Goal: Task Accomplishment & Management: Manage account settings

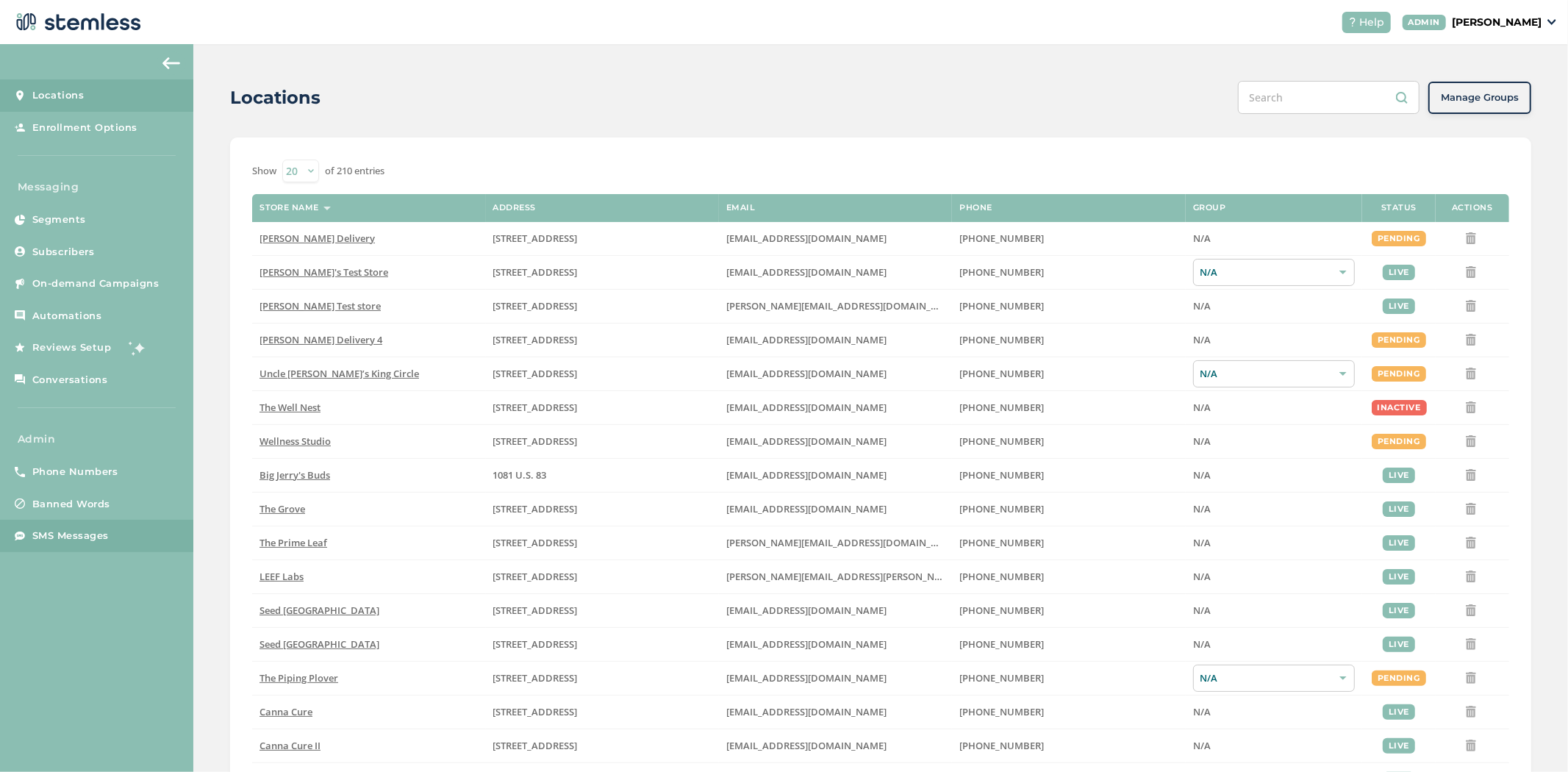
click at [77, 541] on span "SMS Messages" at bounding box center [70, 535] width 77 height 15
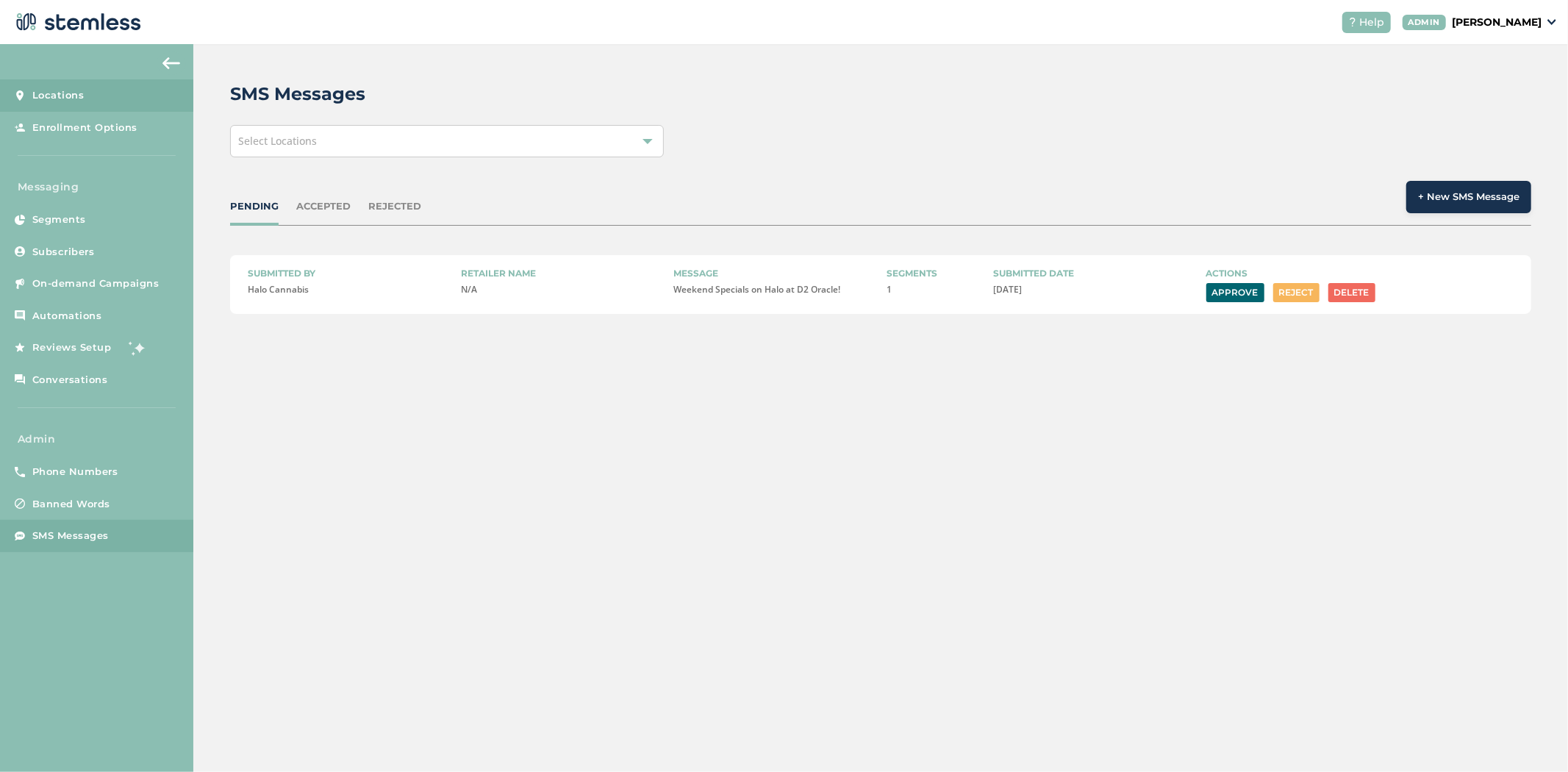
click at [60, 97] on span "Locations" at bounding box center [58, 95] width 52 height 15
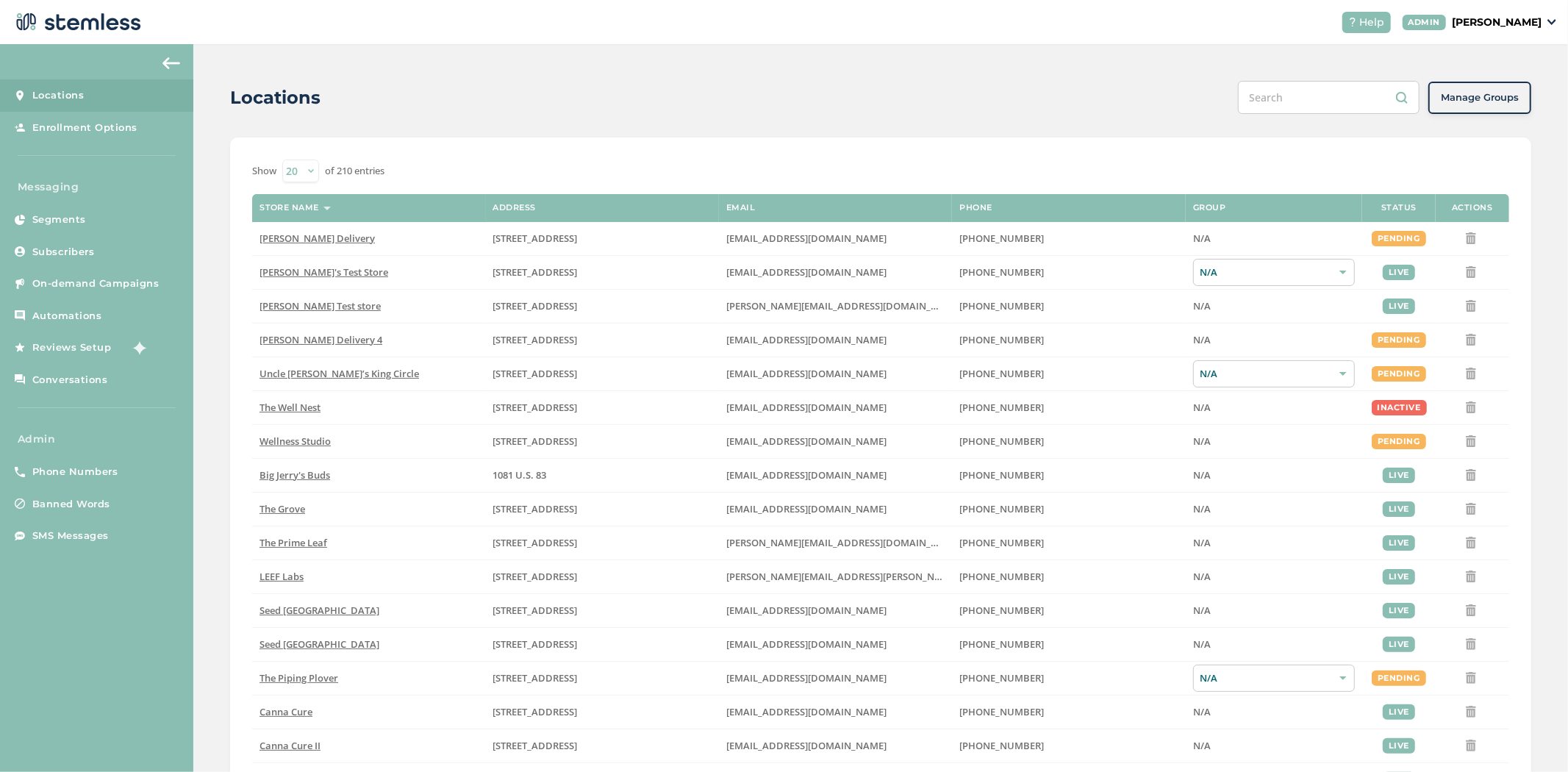
click at [1306, 108] on input "text" at bounding box center [1329, 98] width 182 height 33
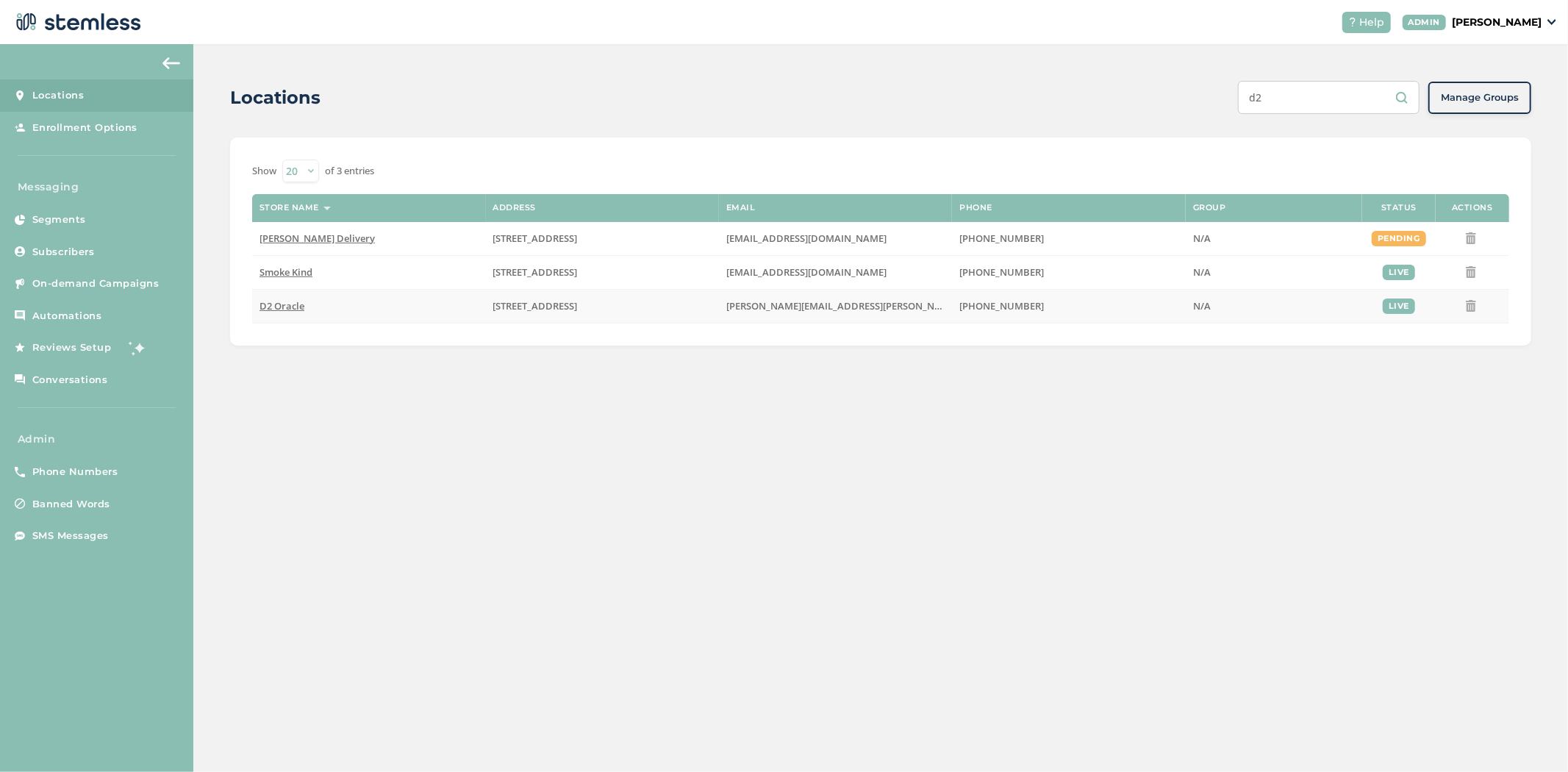
type input "d2"
click at [281, 302] on span "D2 Oracle" at bounding box center [281, 305] width 45 height 13
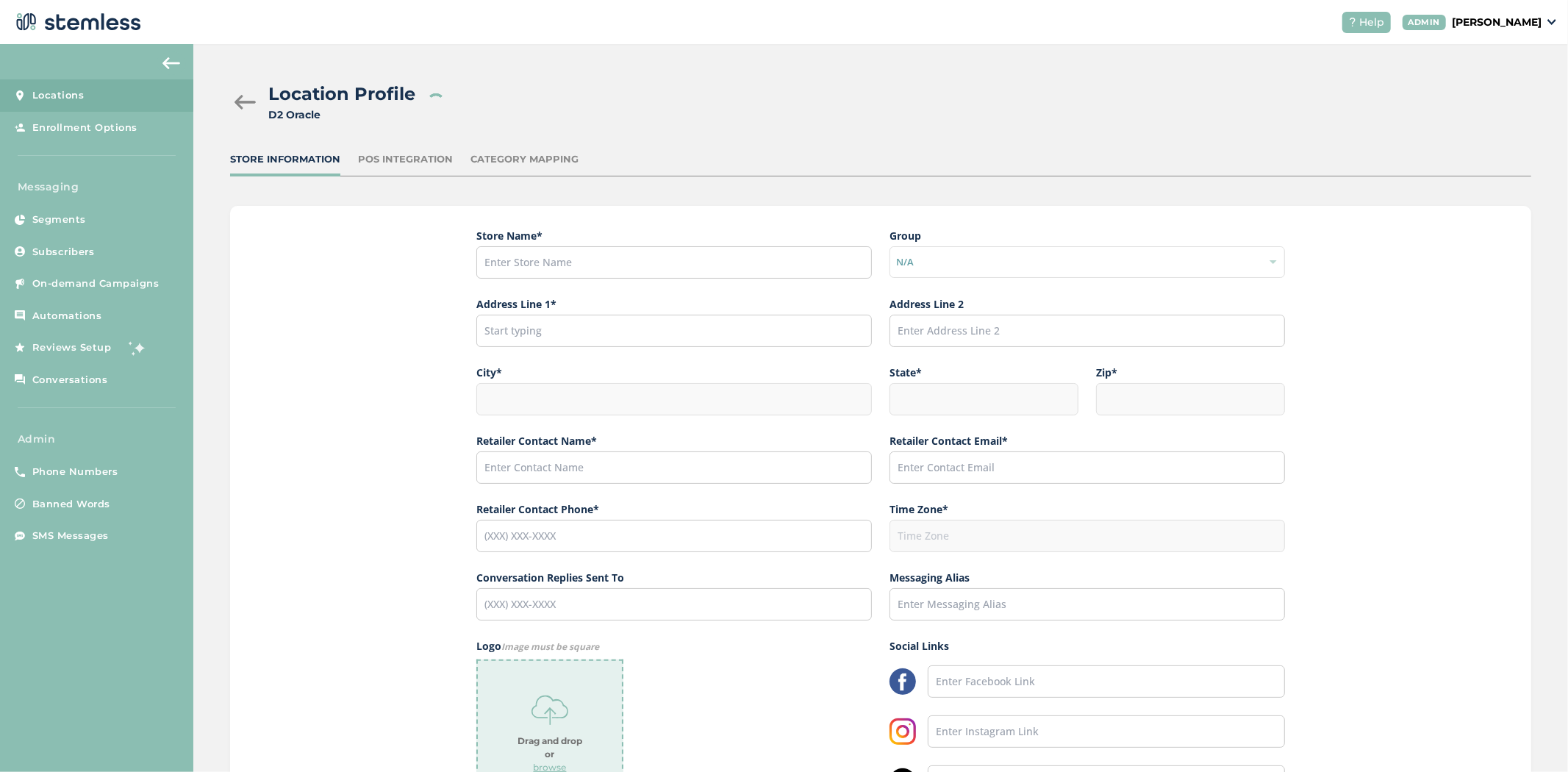
type input "D2 Oracle"
type input "3906 North Oracle Road"
type input "Tucson"
type input "AZ"
type input "85705"
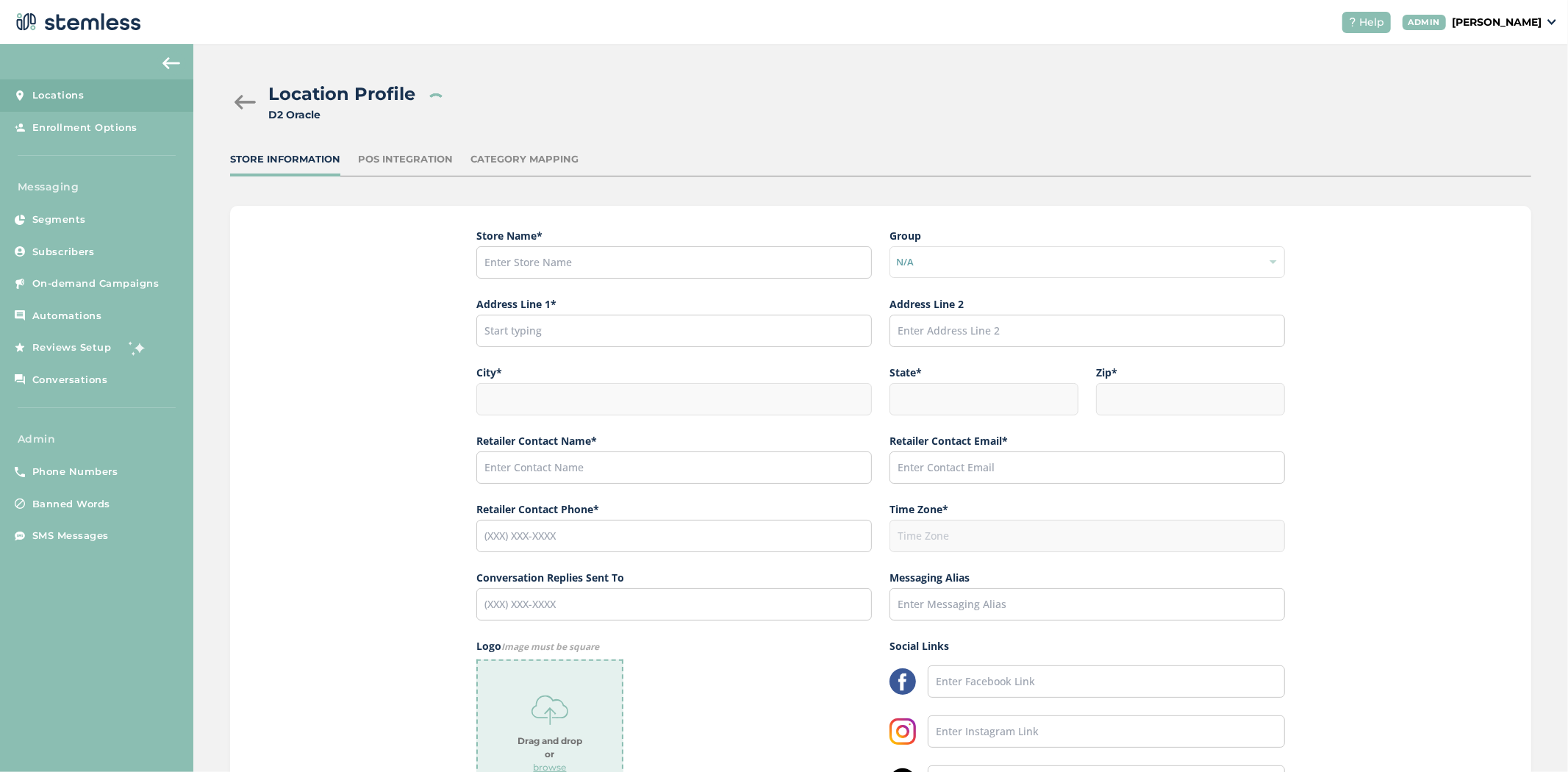
type input "Dominique Gamboa"
type input "dominique.gamboa@thegreenhalo.com"
type input "(520) 732-4187"
type input "America/Phoenix"
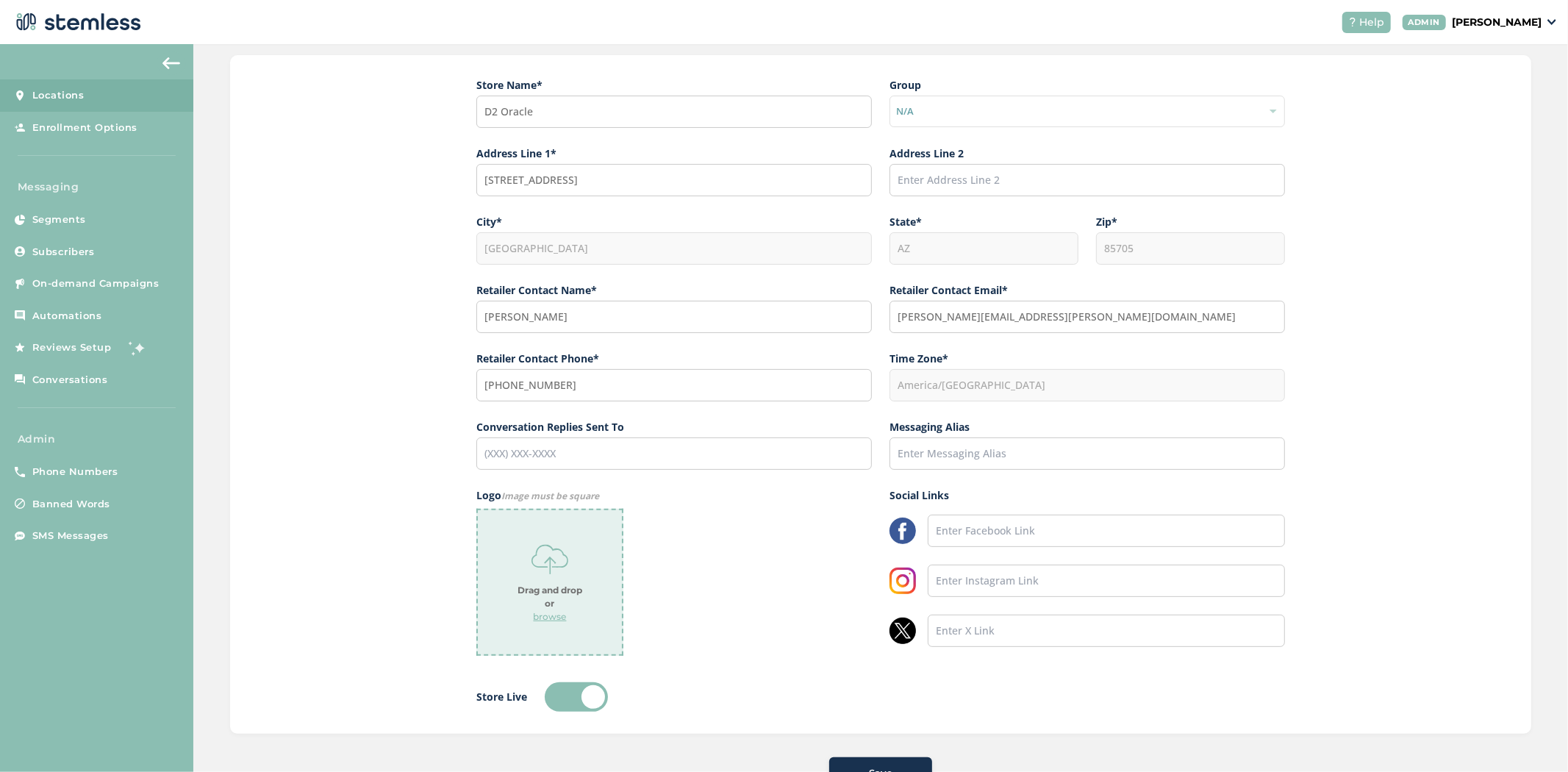
scroll to position [151, 0]
click at [93, 291] on link "On-demand Campaigns" at bounding box center [97, 283] width 193 height 33
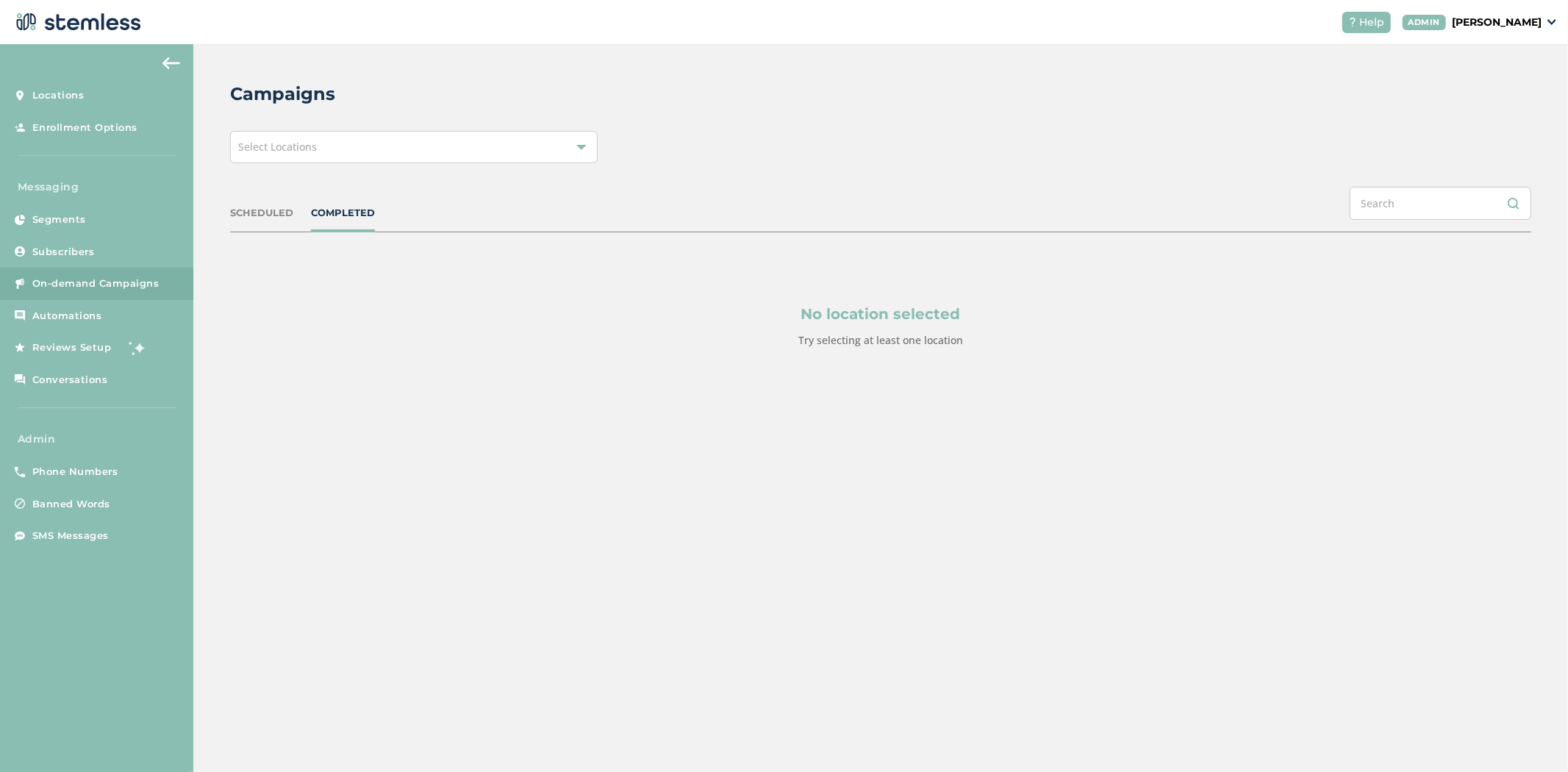
click at [366, 153] on div "Select Locations" at bounding box center [414, 147] width 368 height 33
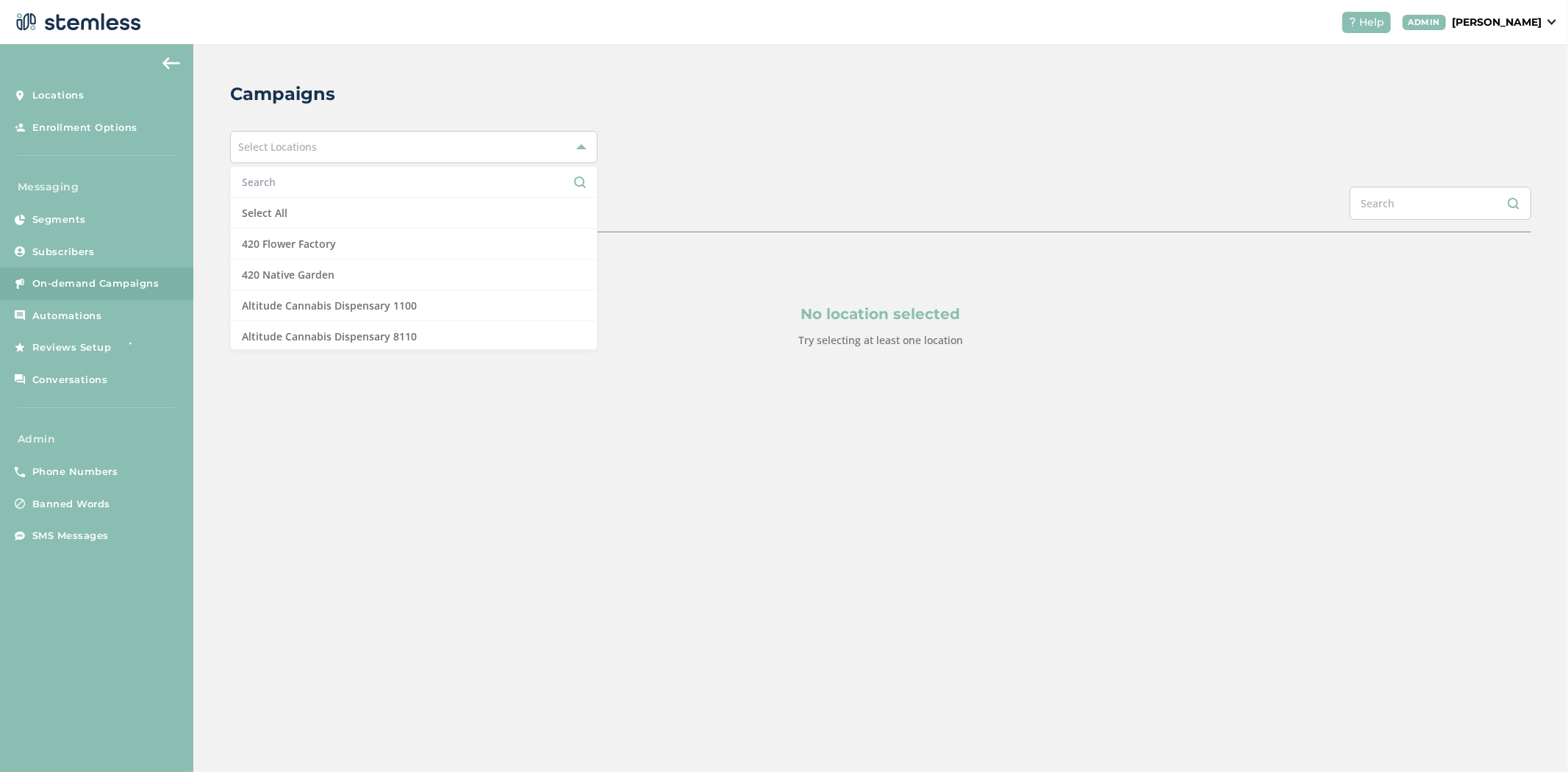
click at [287, 185] on input "text" at bounding box center [413, 182] width 344 height 16
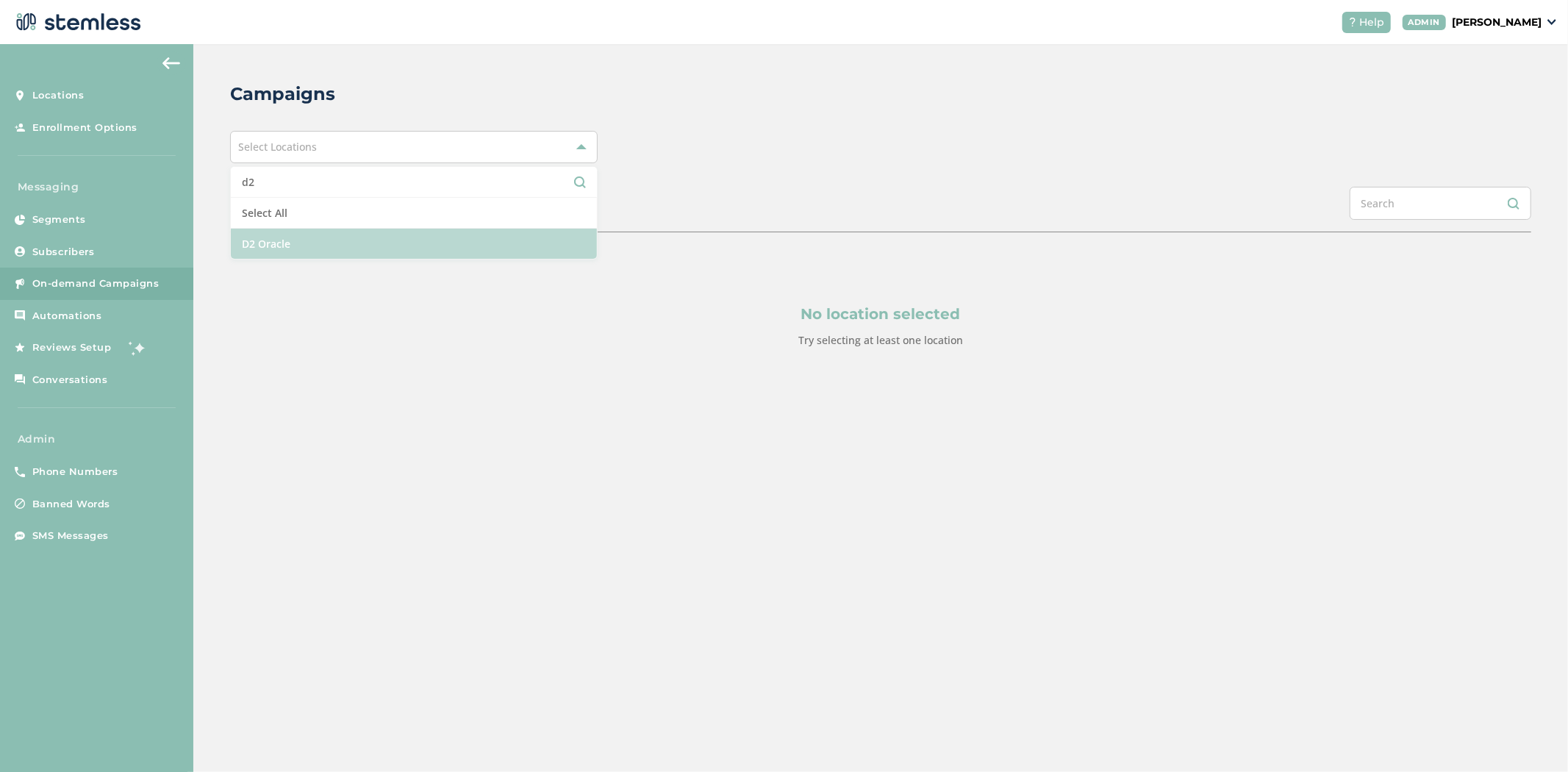
type input "d2"
click at [292, 245] on li "D2 Oracle" at bounding box center [414, 244] width 366 height 30
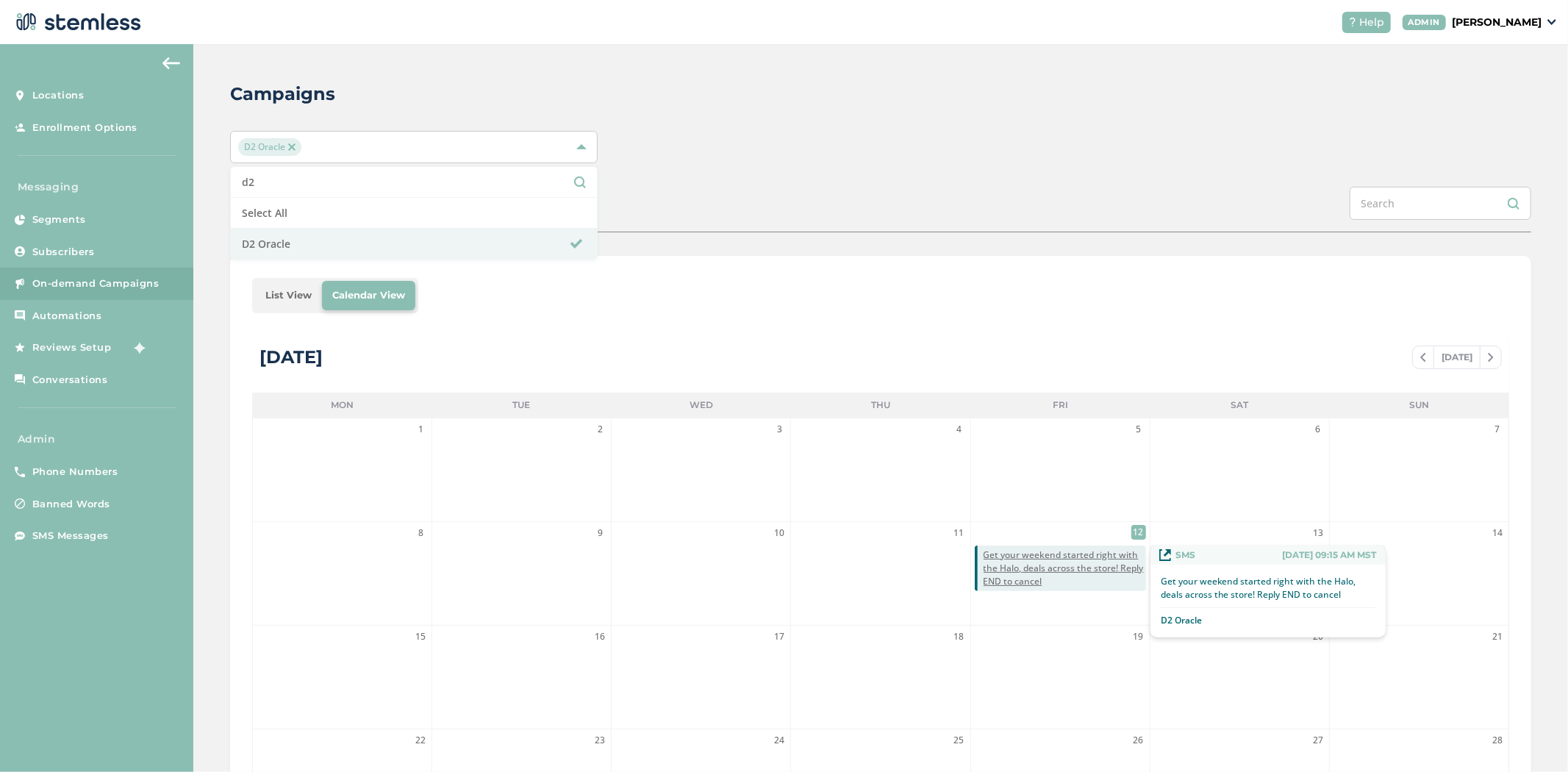
click at [1079, 568] on span "Get your weekend started right with the Halo, deals across the store! Reply END…" at bounding box center [1065, 568] width 163 height 40
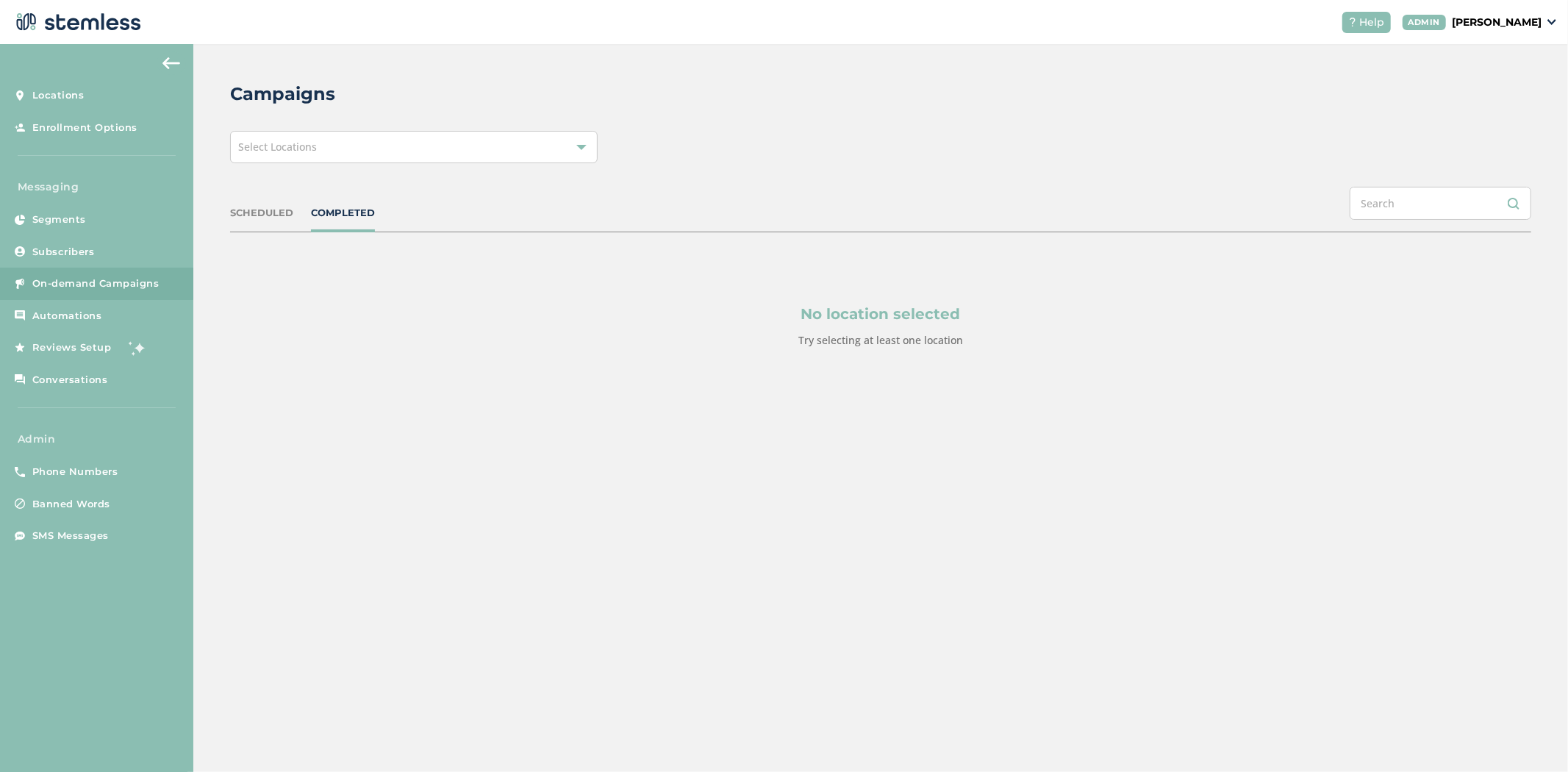
click at [456, 164] on div "Campaigns Select Locations SCHEDULED COMPLETED No location selected Try selecti…" at bounding box center [880, 250] width 1375 height 411
click at [471, 142] on div "Select Locations" at bounding box center [414, 147] width 368 height 33
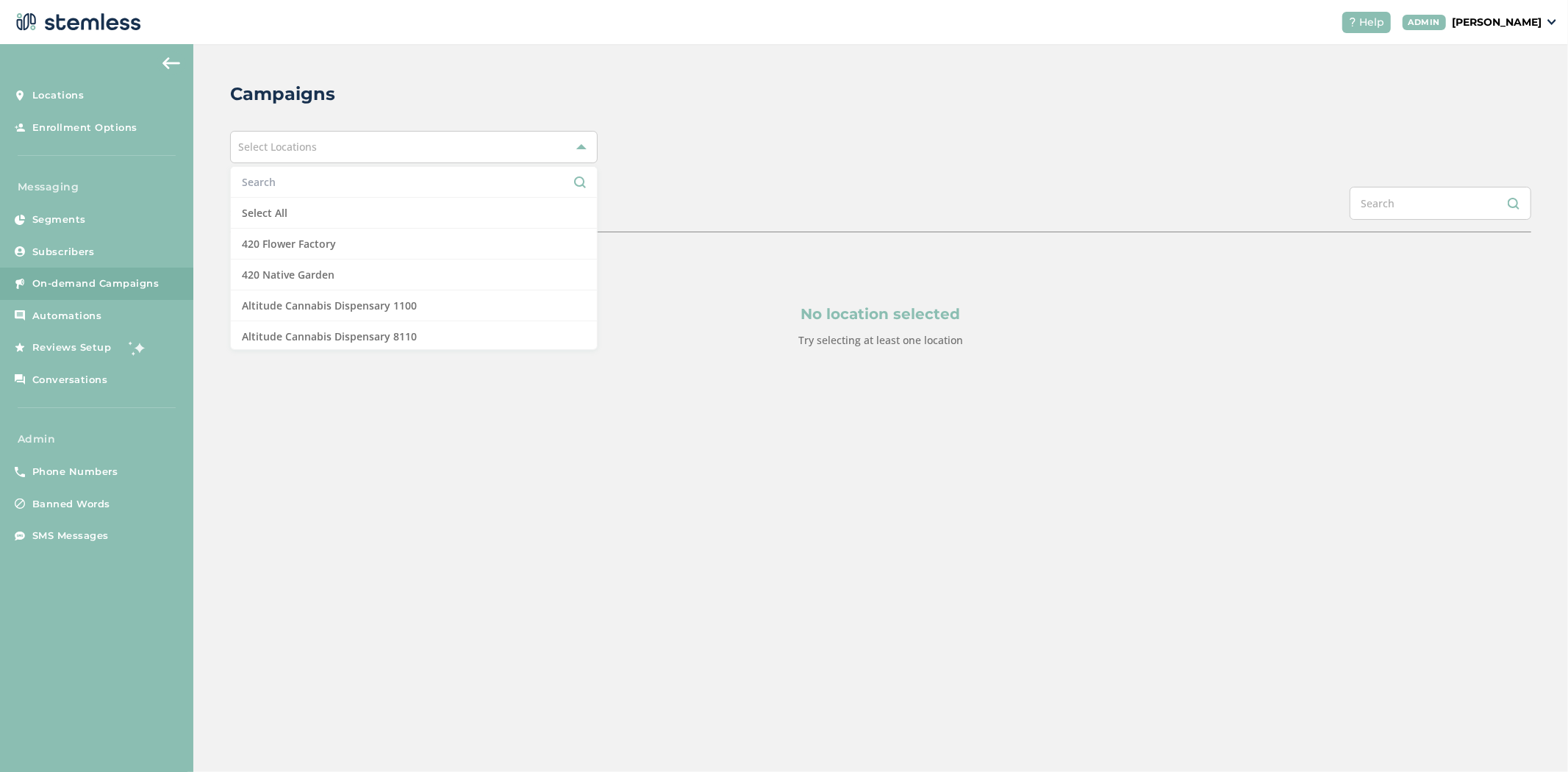
click at [352, 174] on input "text" at bounding box center [413, 182] width 344 height 16
type input "H"
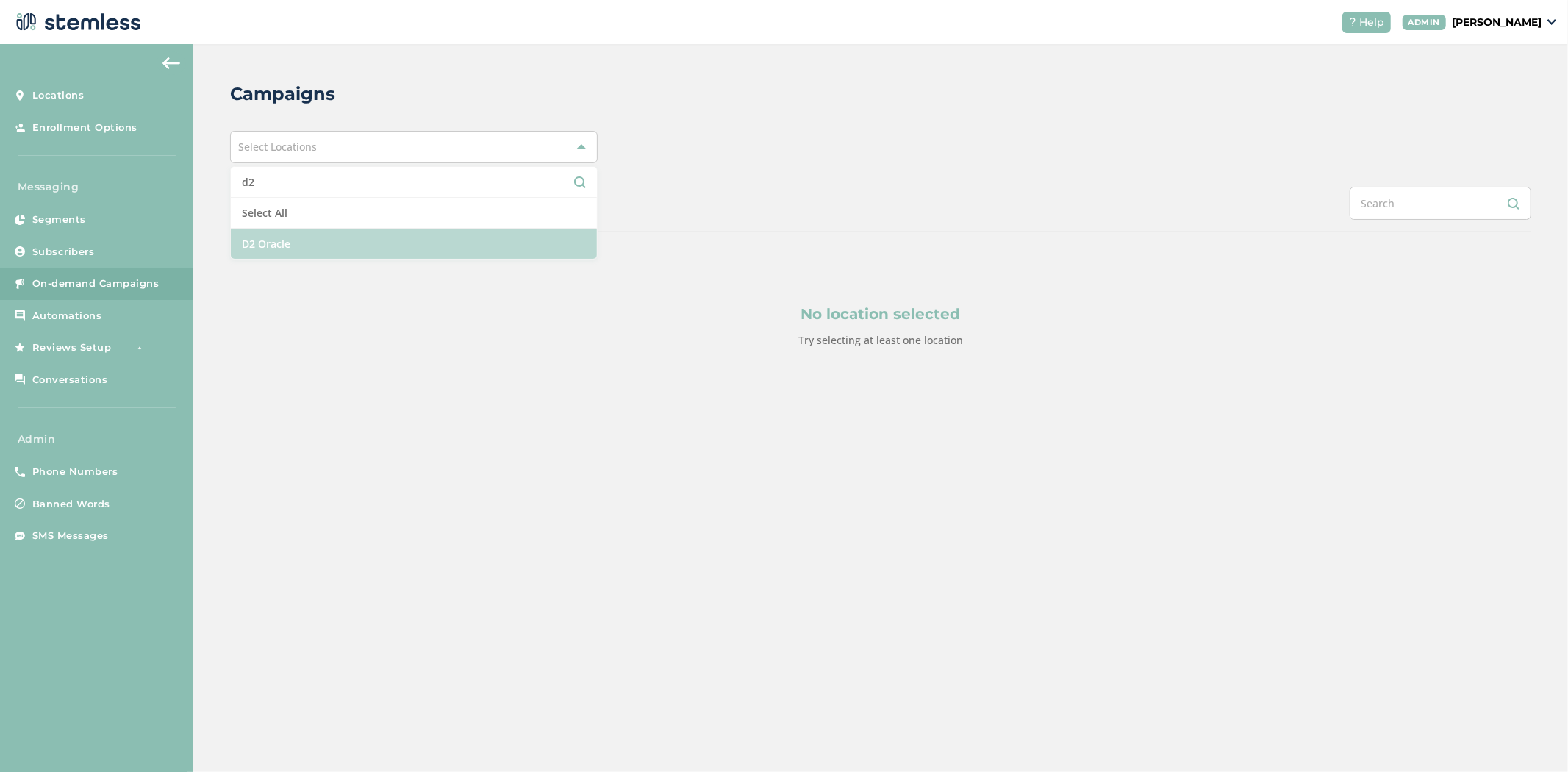
type input "d2"
click at [305, 251] on li "D2 Oracle" at bounding box center [414, 244] width 366 height 30
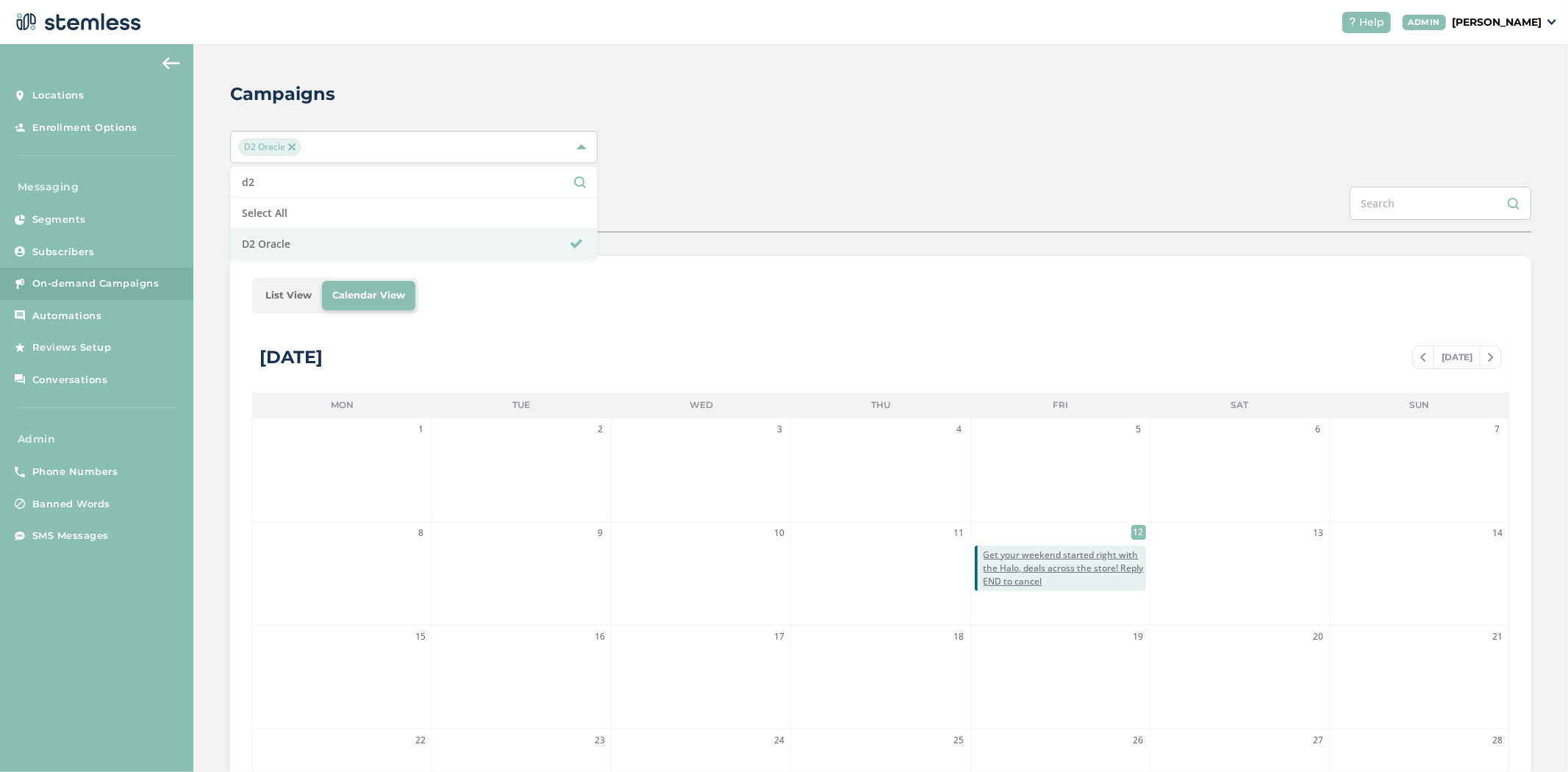
click at [959, 178] on div "Campaigns D2 Oracle d2 Select All D2 Oracle SCHEDULED COMPLETED List View Calen…" at bounding box center [880, 520] width 1375 height 951
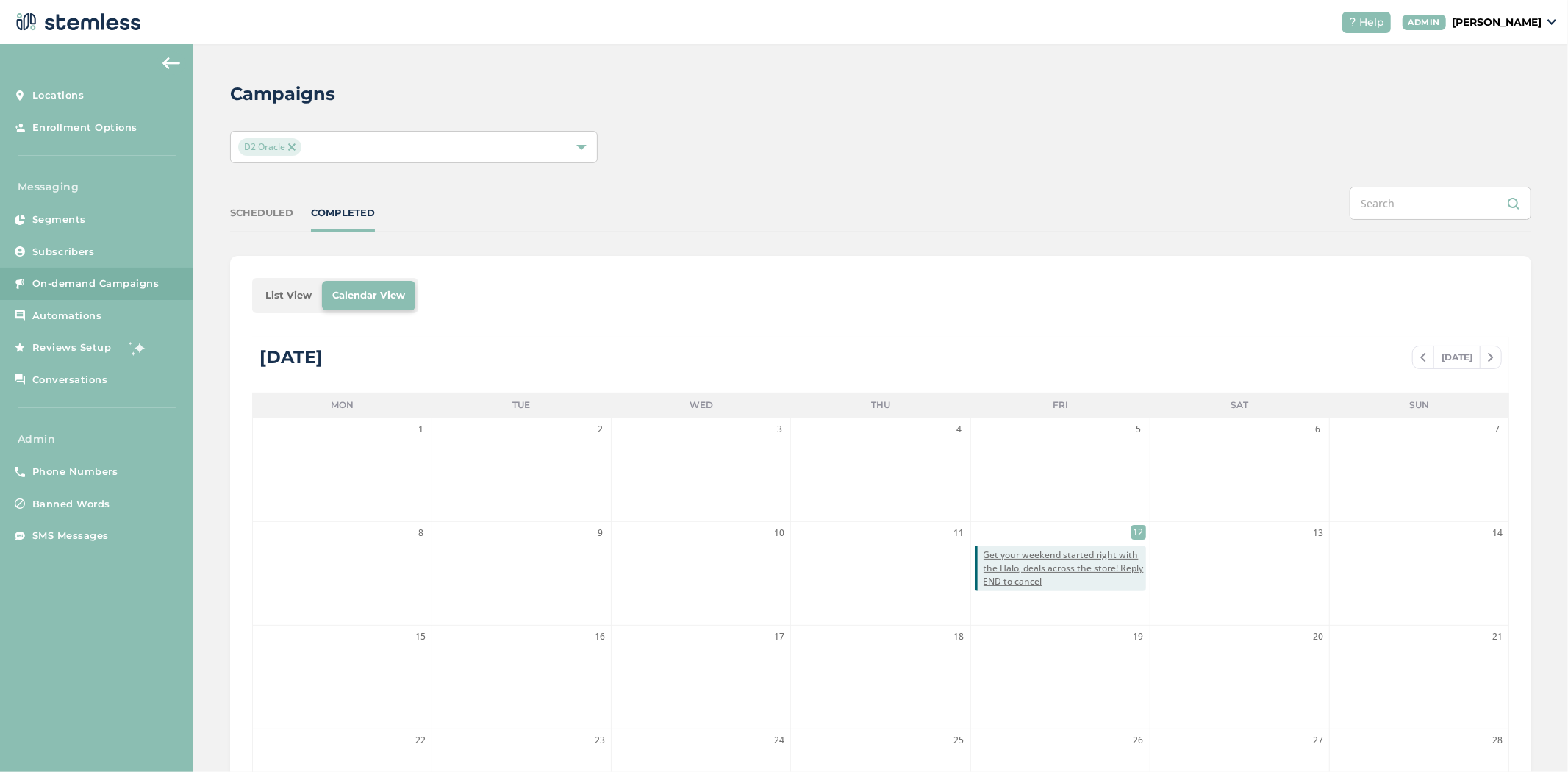
click at [288, 283] on li "List View" at bounding box center [288, 295] width 67 height 29
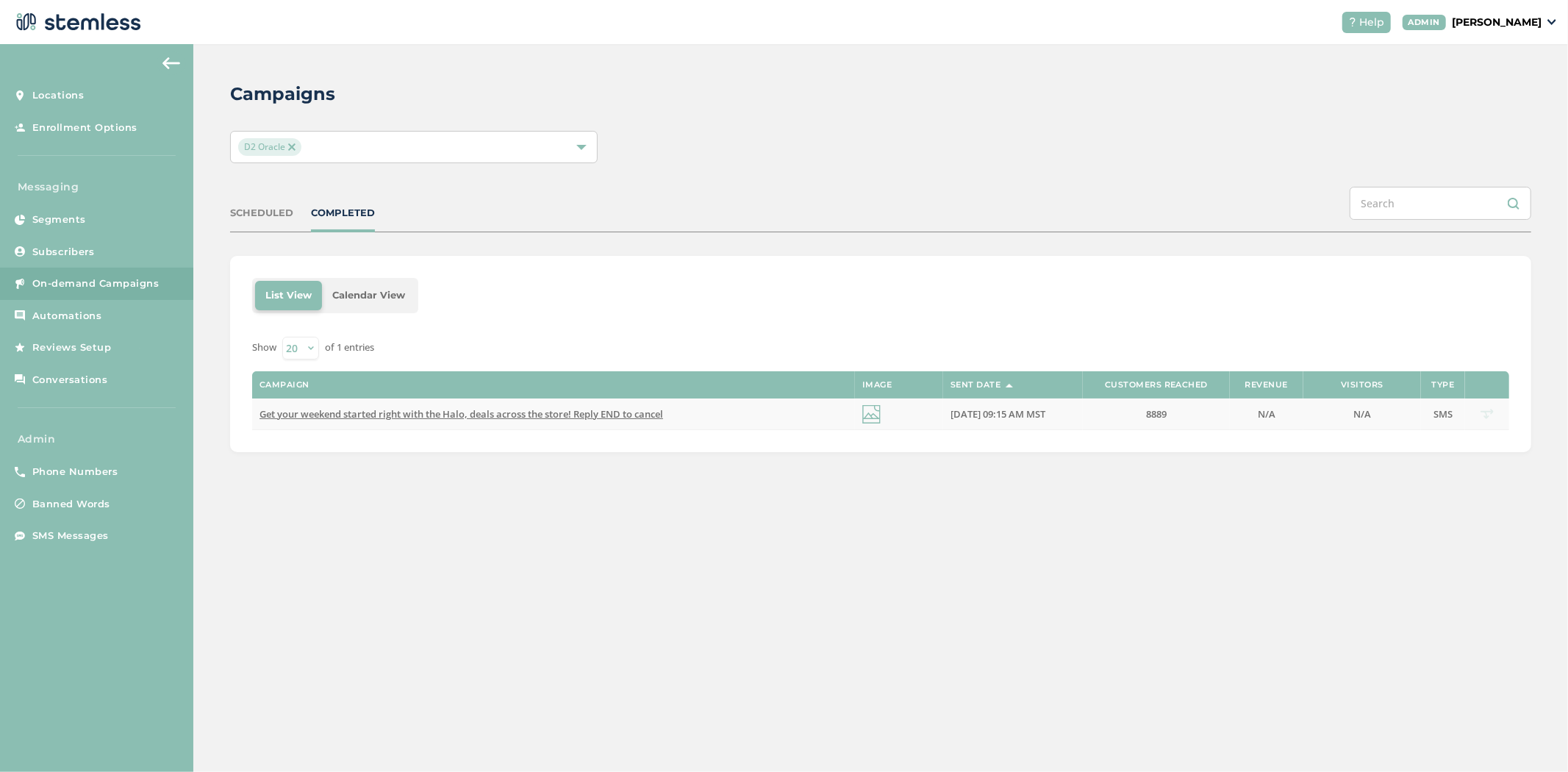
click at [479, 417] on span "Get your weekend started right with the Halo, deals across the store! Reply END…" at bounding box center [461, 413] width 404 height 13
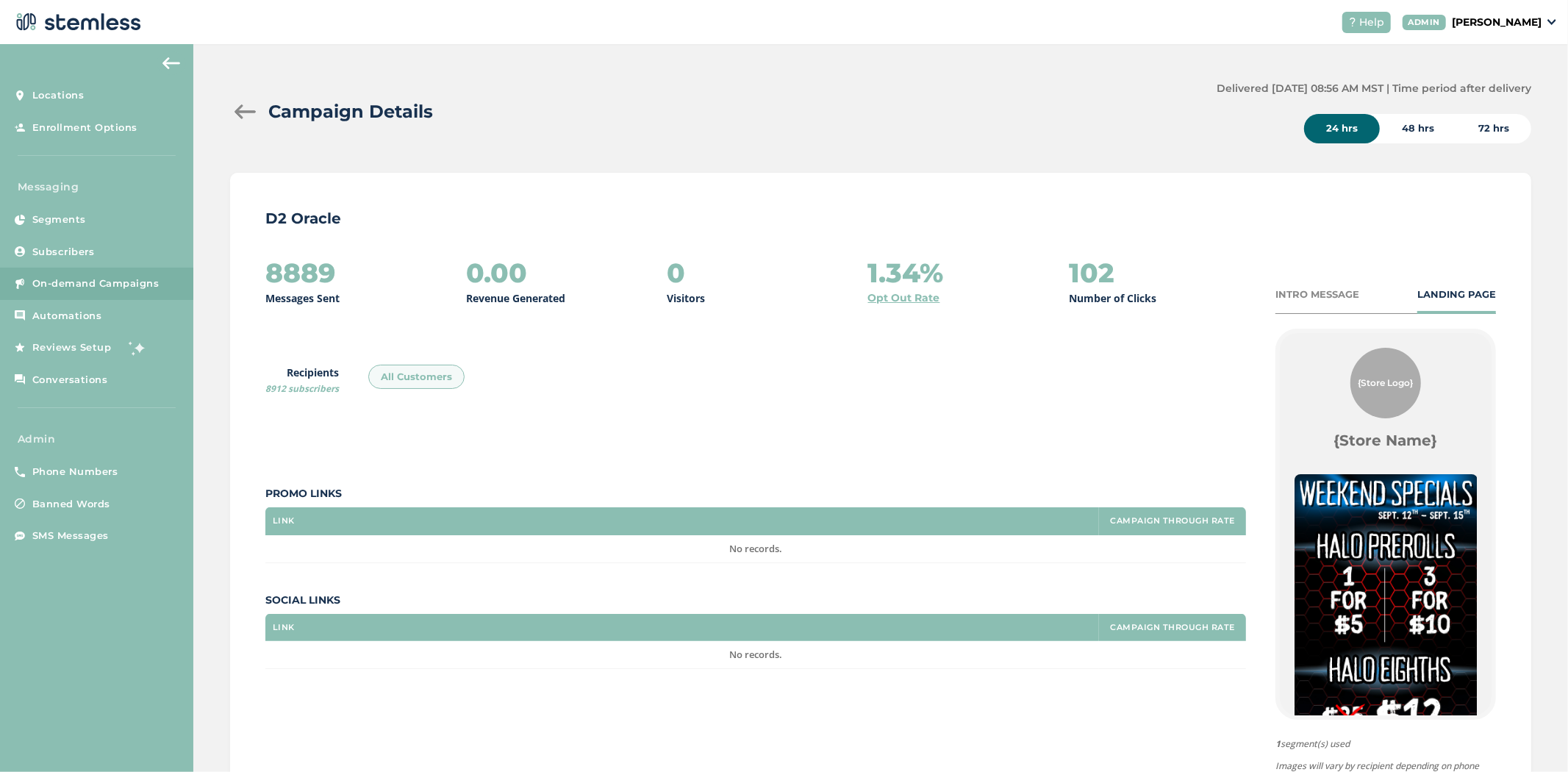
click at [244, 110] on div at bounding box center [244, 112] width 29 height 15
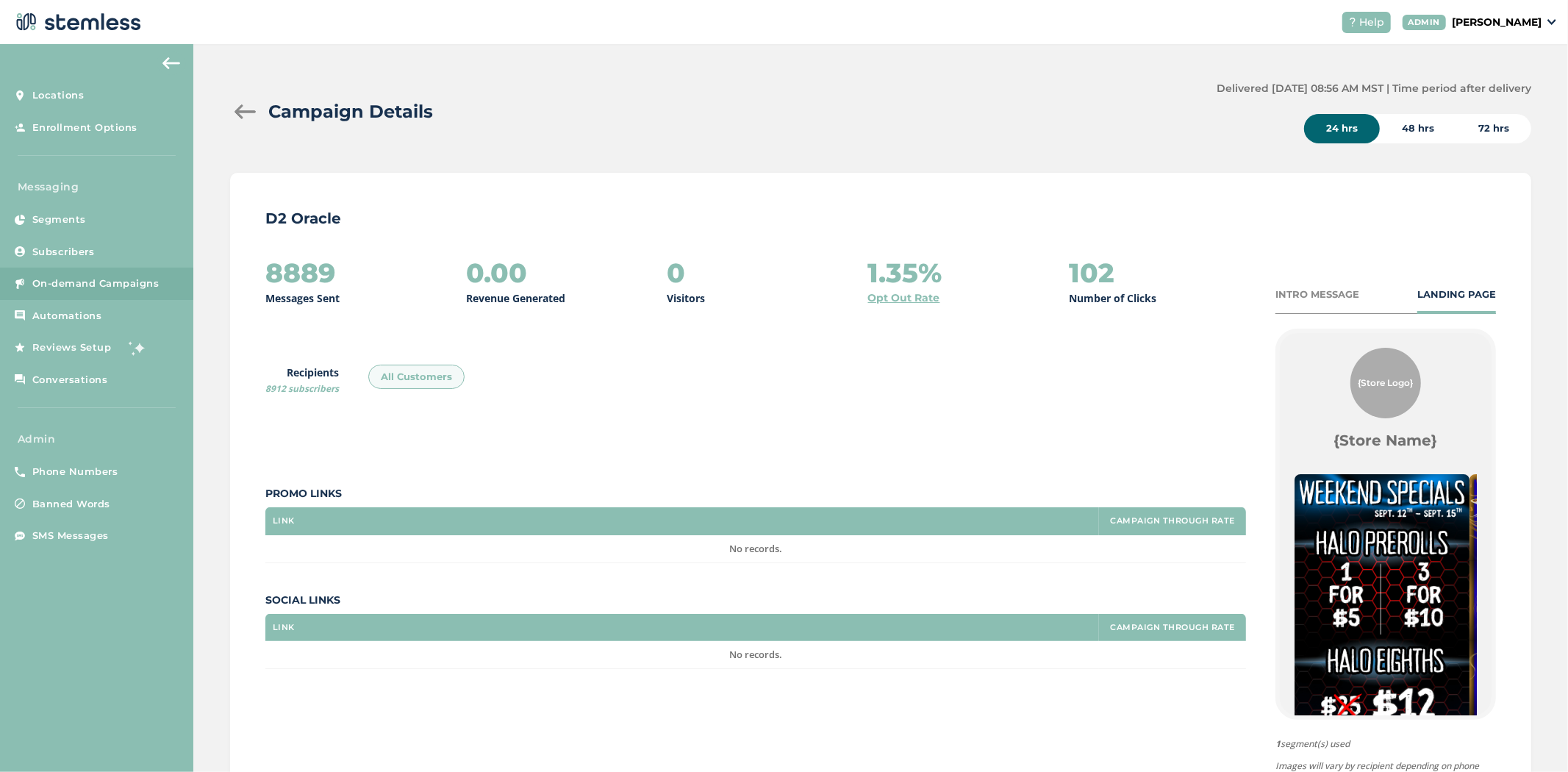
click at [70, 280] on span "On-demand Campaigns" at bounding box center [96, 283] width 128 height 15
